Goal: Task Accomplishment & Management: Manage account settings

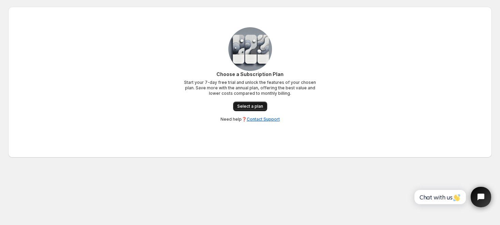
click at [256, 106] on span "Select a plan" at bounding box center [250, 106] width 26 height 5
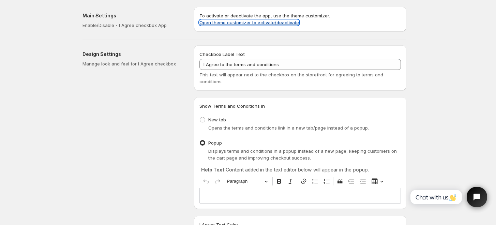
click at [294, 24] on link "Open theme customizer to activate/deactivate" at bounding box center [249, 22] width 100 height 5
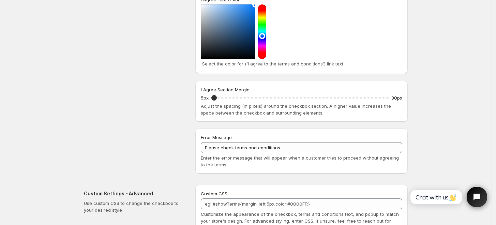
scroll to position [269, 0]
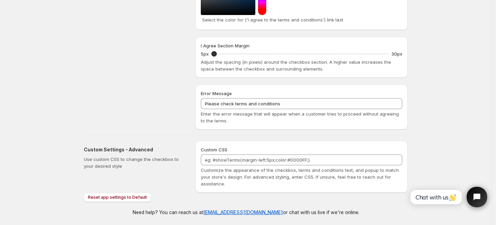
click at [476, 207] on button "Open chat widget" at bounding box center [476, 197] width 22 height 22
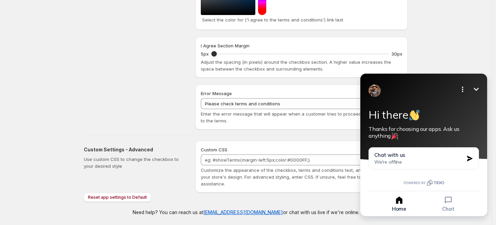
click at [478, 89] on icon "Minimize" at bounding box center [476, 89] width 8 height 8
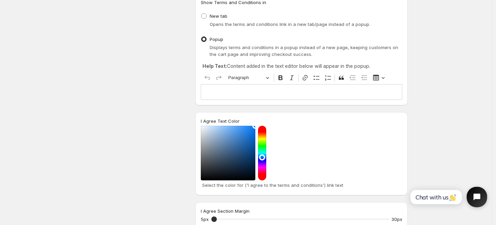
scroll to position [0, 0]
